Goal: Task Accomplishment & Management: Use online tool/utility

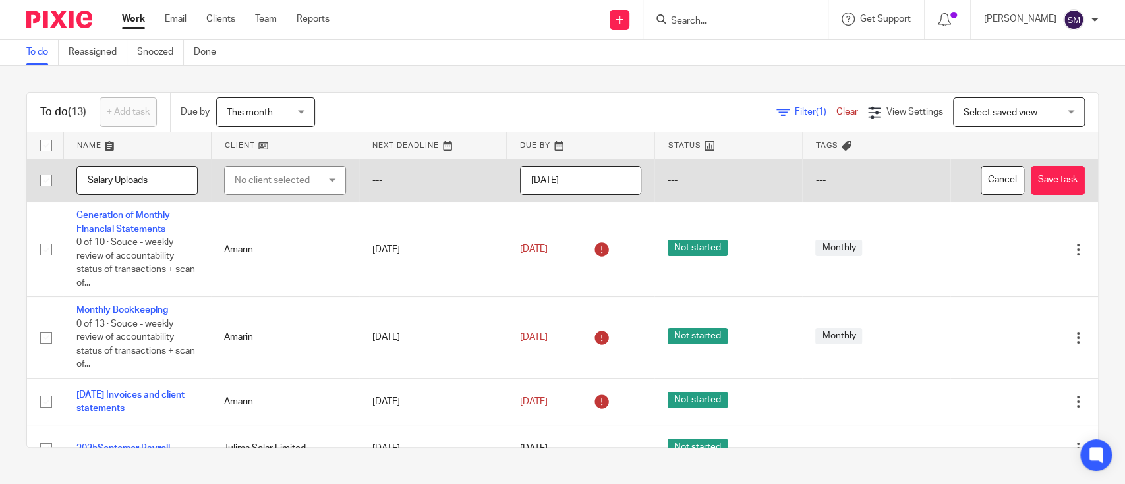
type input "Salary Uploads"
click at [303, 177] on div "No client selected" at bounding box center [279, 181] width 88 height 28
type input "ENV"
click at [272, 255] on li "ENVenture" at bounding box center [276, 246] width 115 height 27
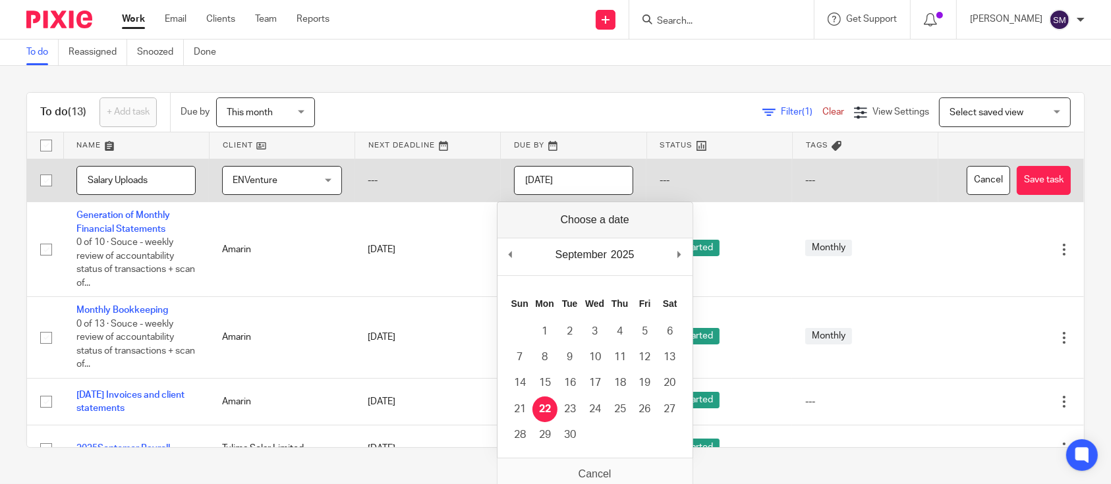
click at [589, 184] on input "[DATE]" at bounding box center [573, 181] width 119 height 30
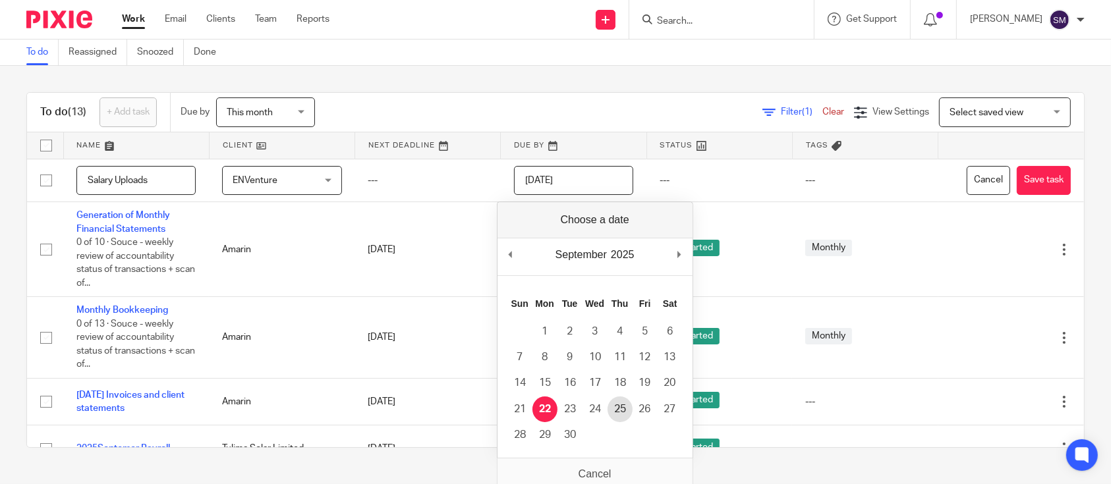
type input "[DATE]"
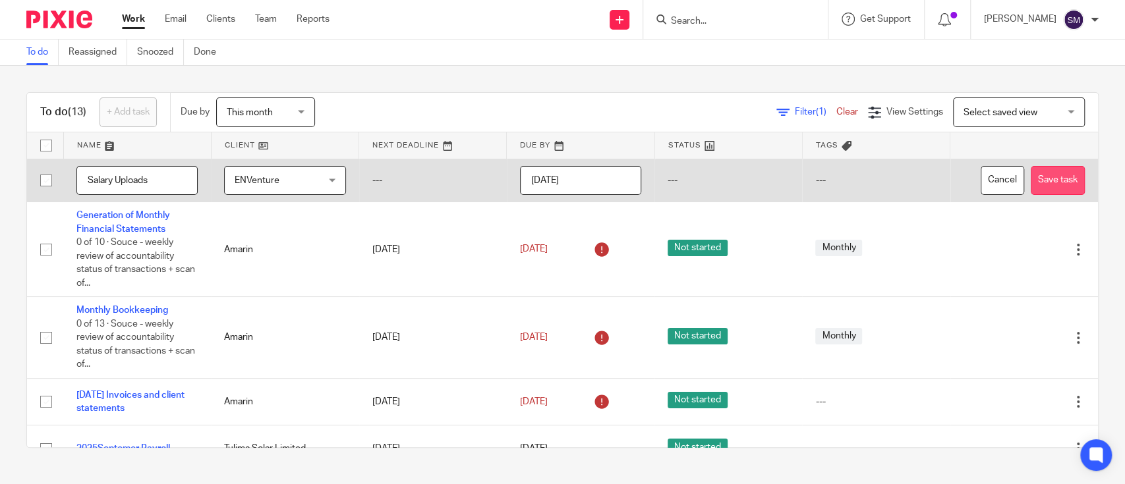
click at [1030, 177] on button "Save task" at bounding box center [1057, 181] width 54 height 30
